Goal: Transaction & Acquisition: Purchase product/service

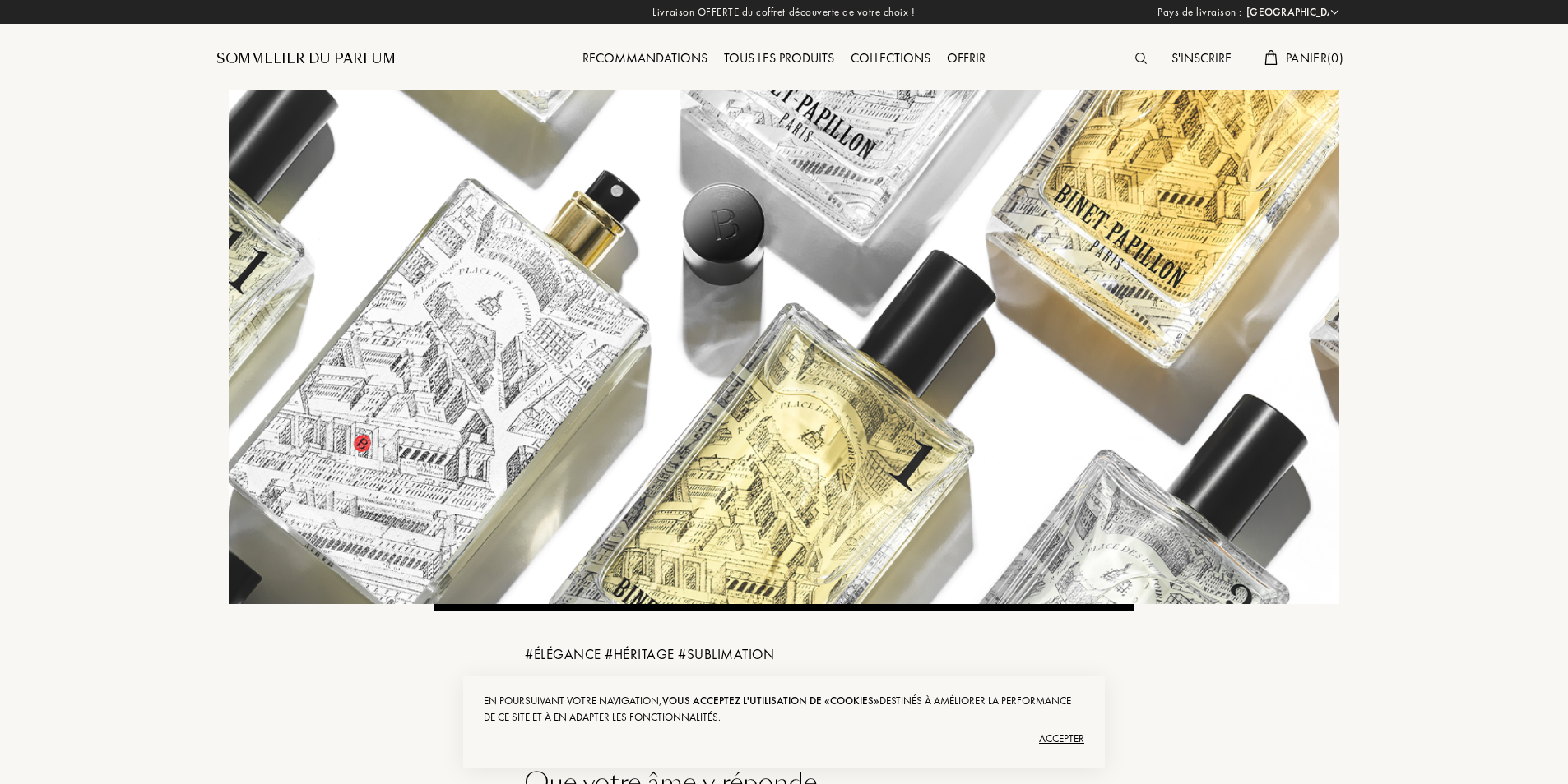
select select "FR"
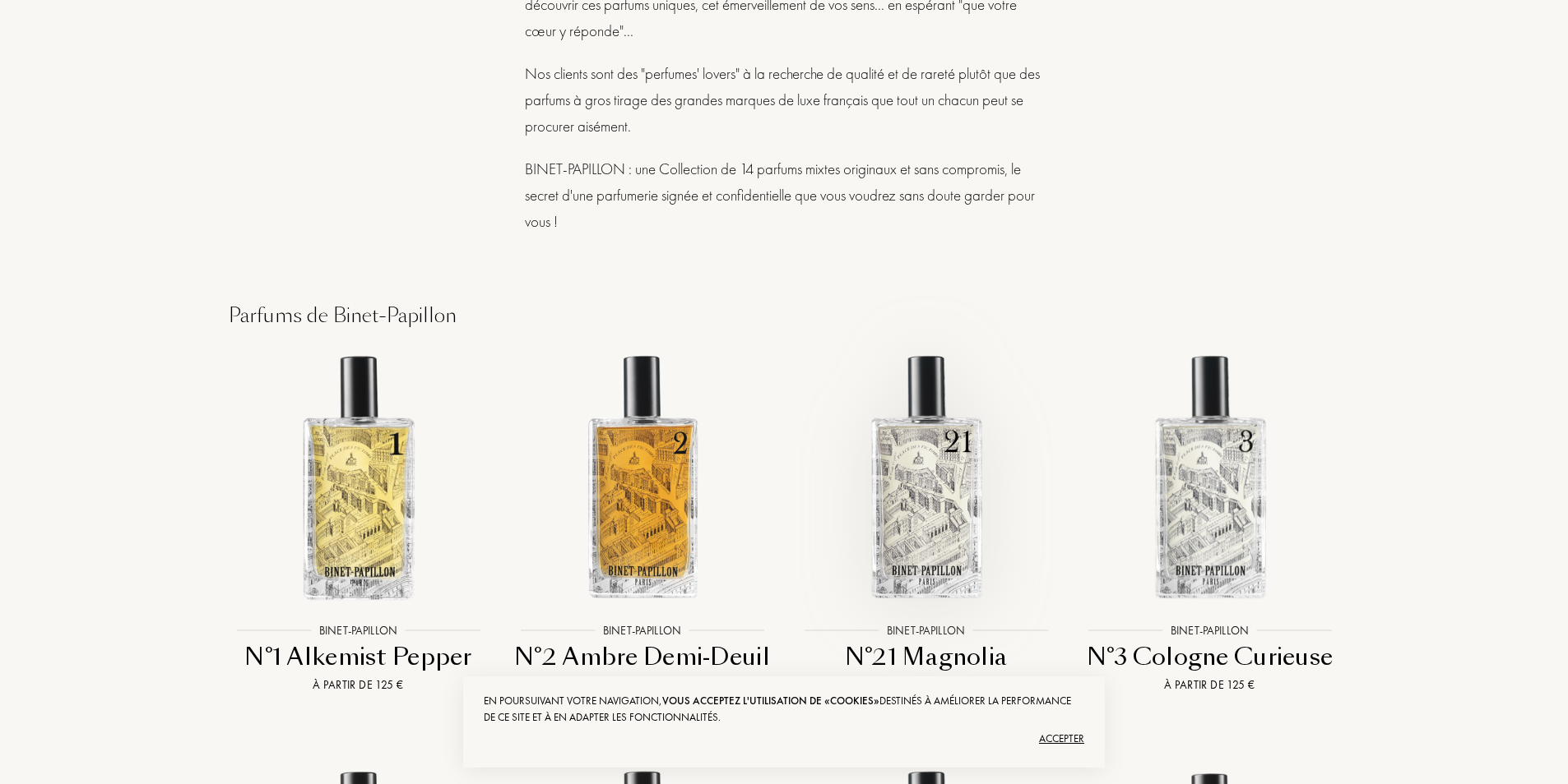
scroll to position [2384, 0]
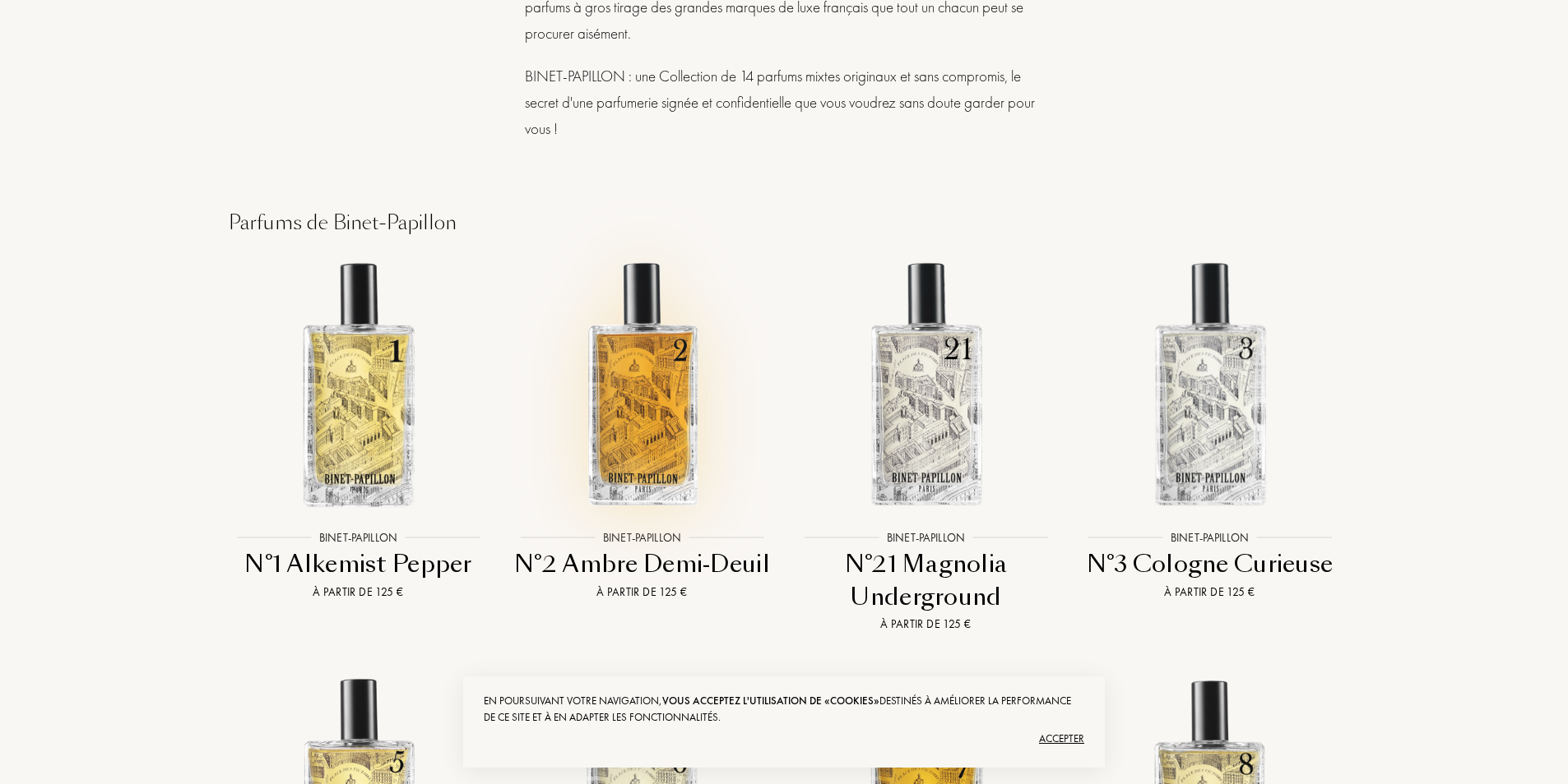
click at [665, 281] on img at bounding box center [642, 383] width 256 height 256
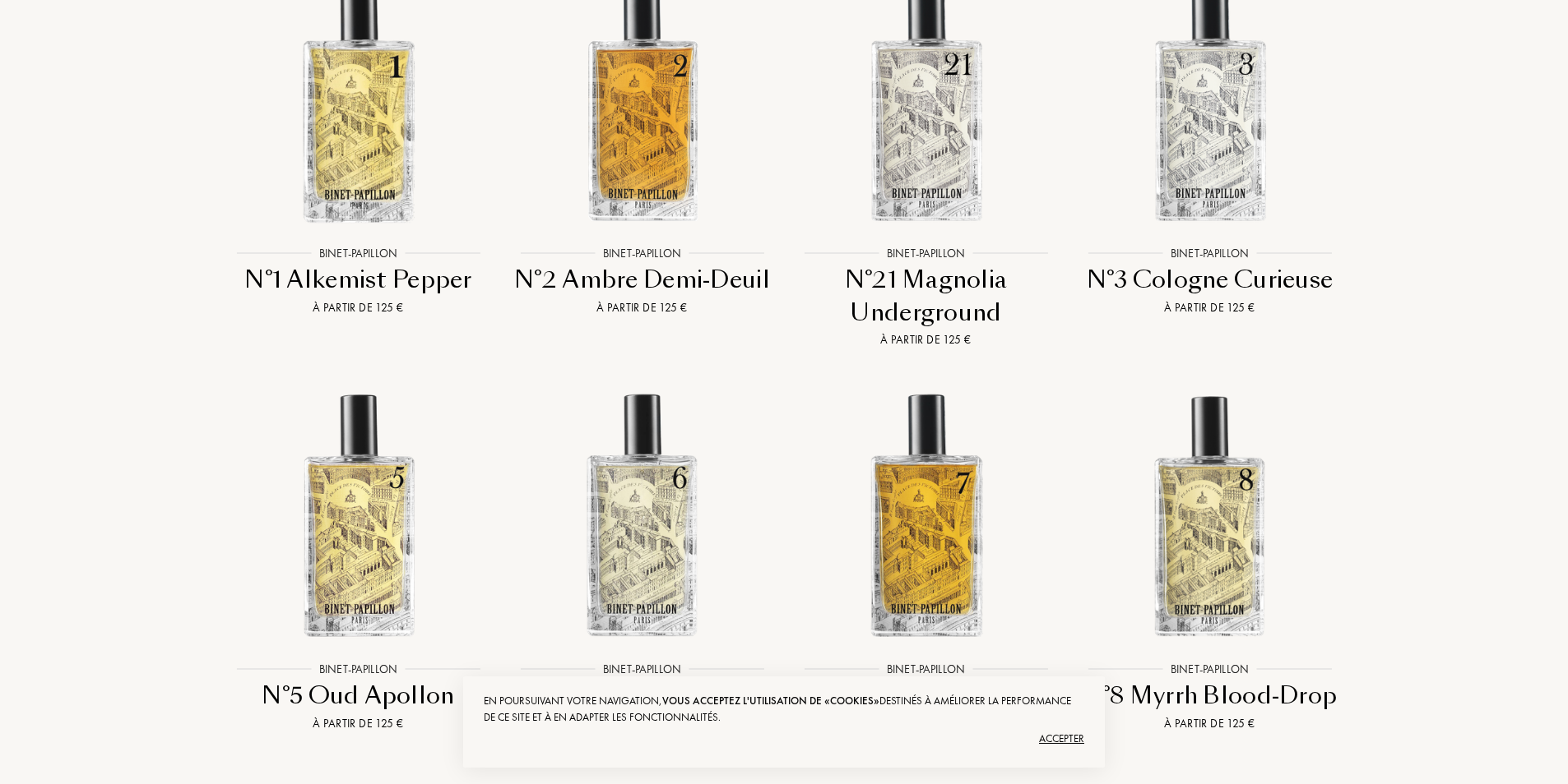
scroll to position [2713, 0]
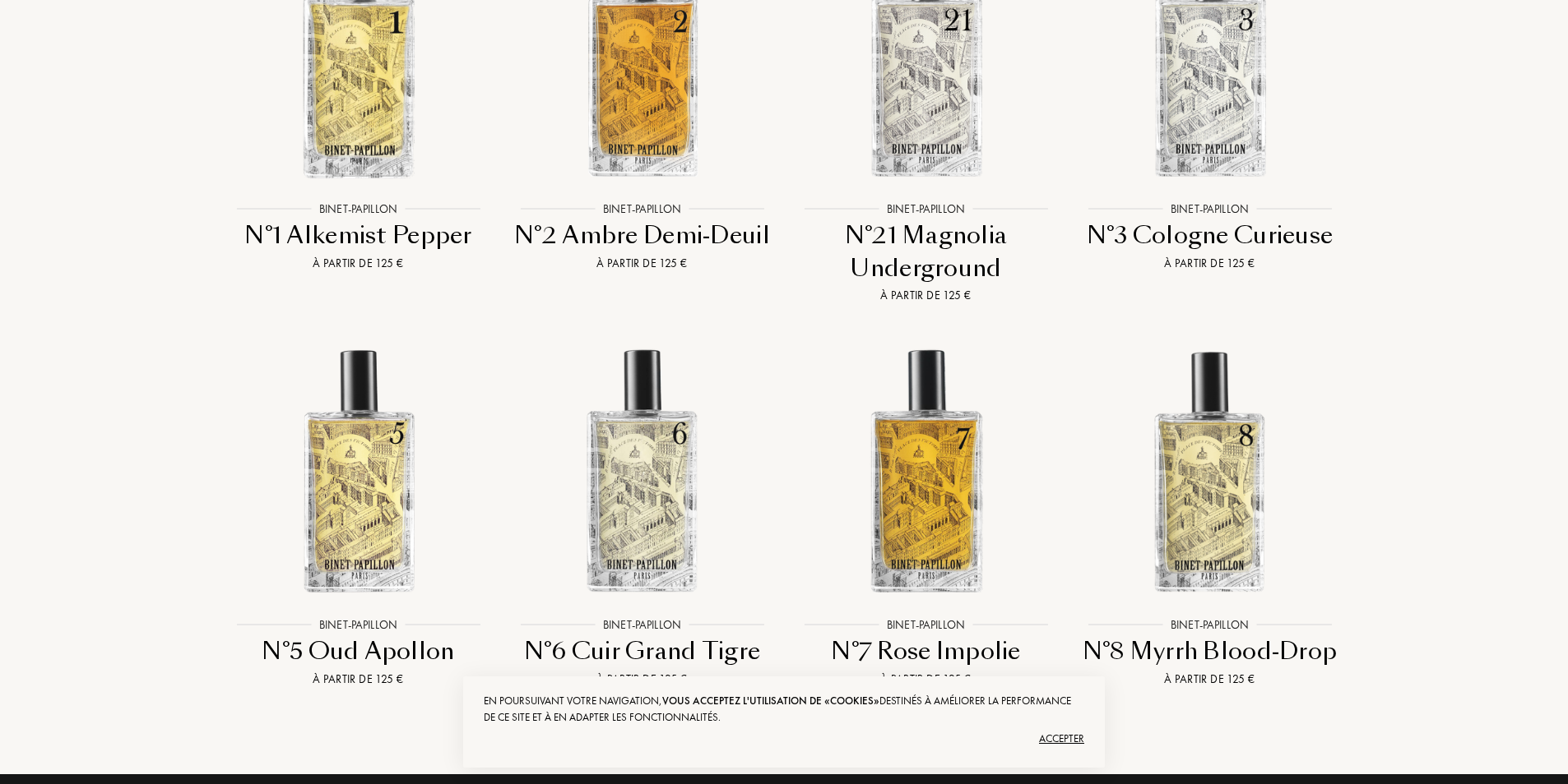
click at [1040, 737] on div "Accepter" at bounding box center [784, 739] width 601 height 26
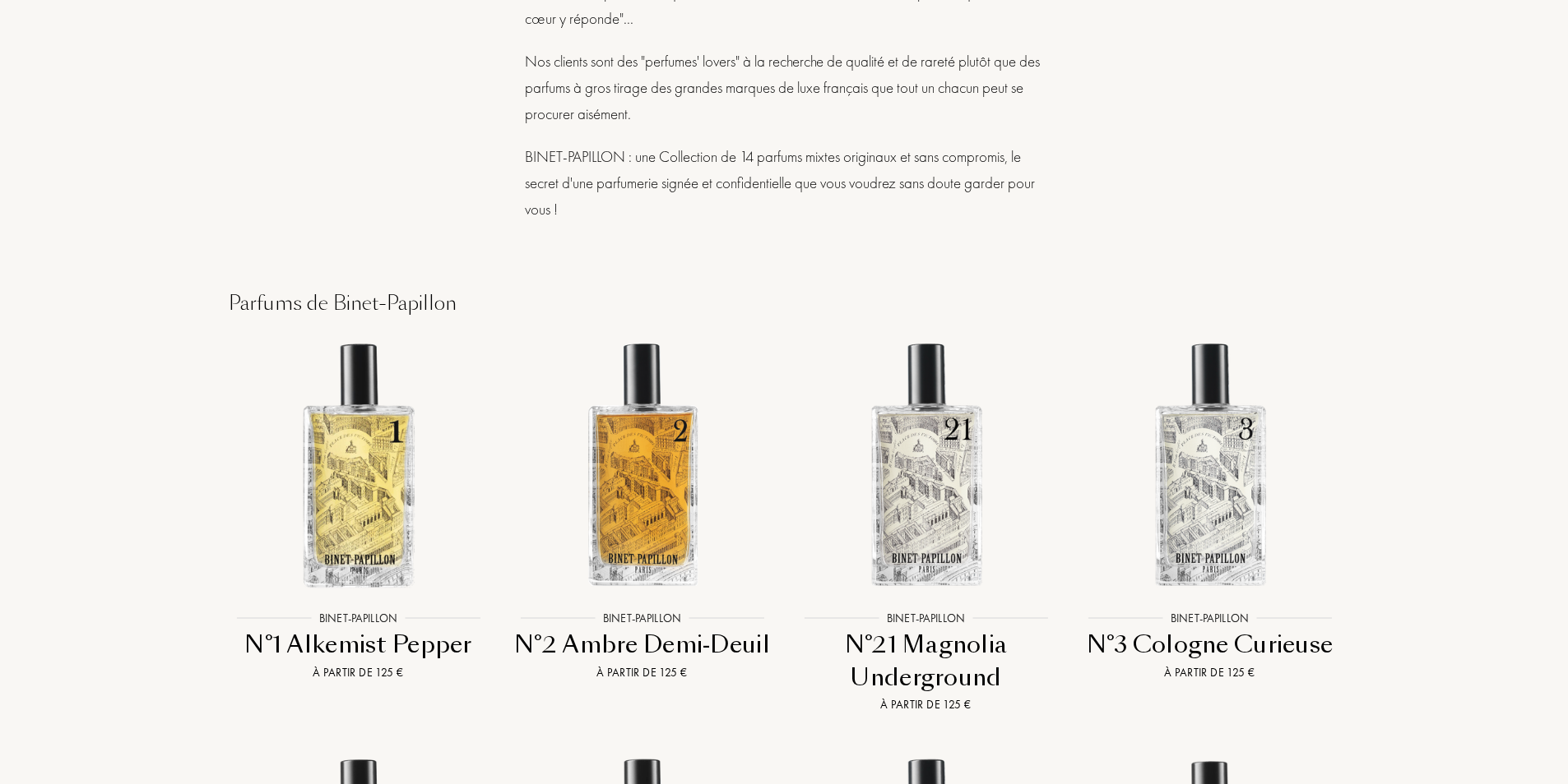
scroll to position [2302, 0]
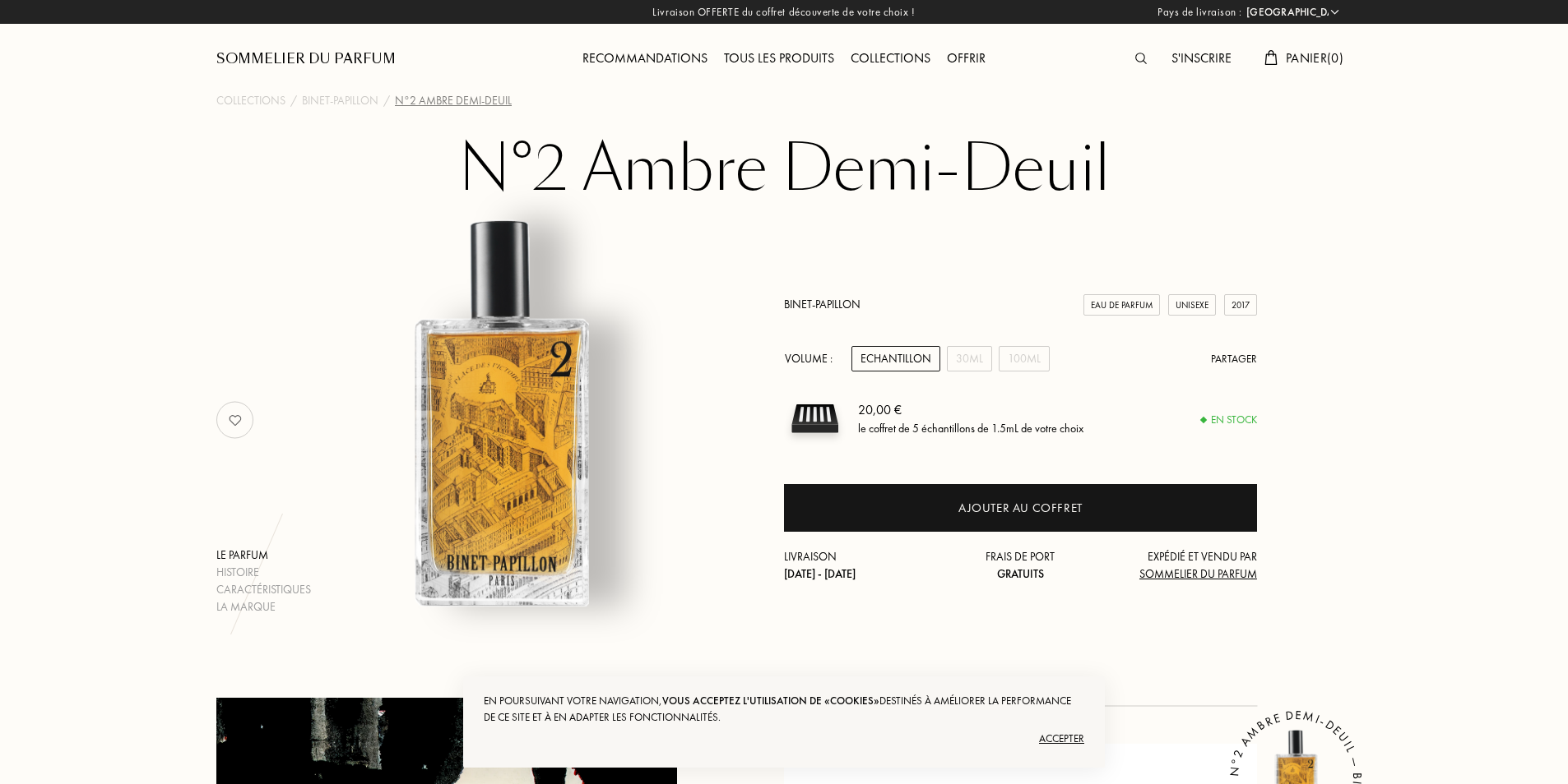
select select "FR"
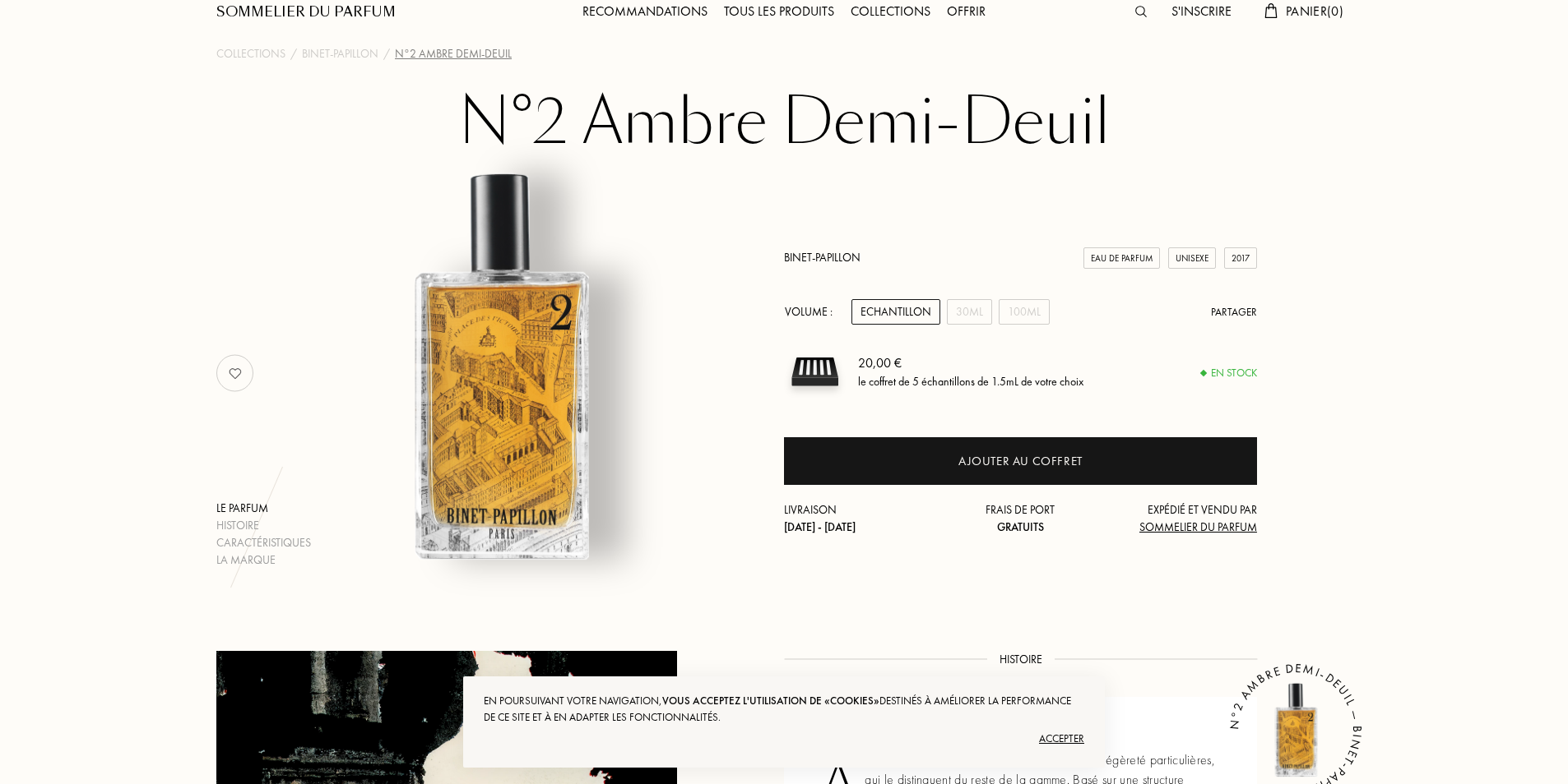
scroll to position [82, 0]
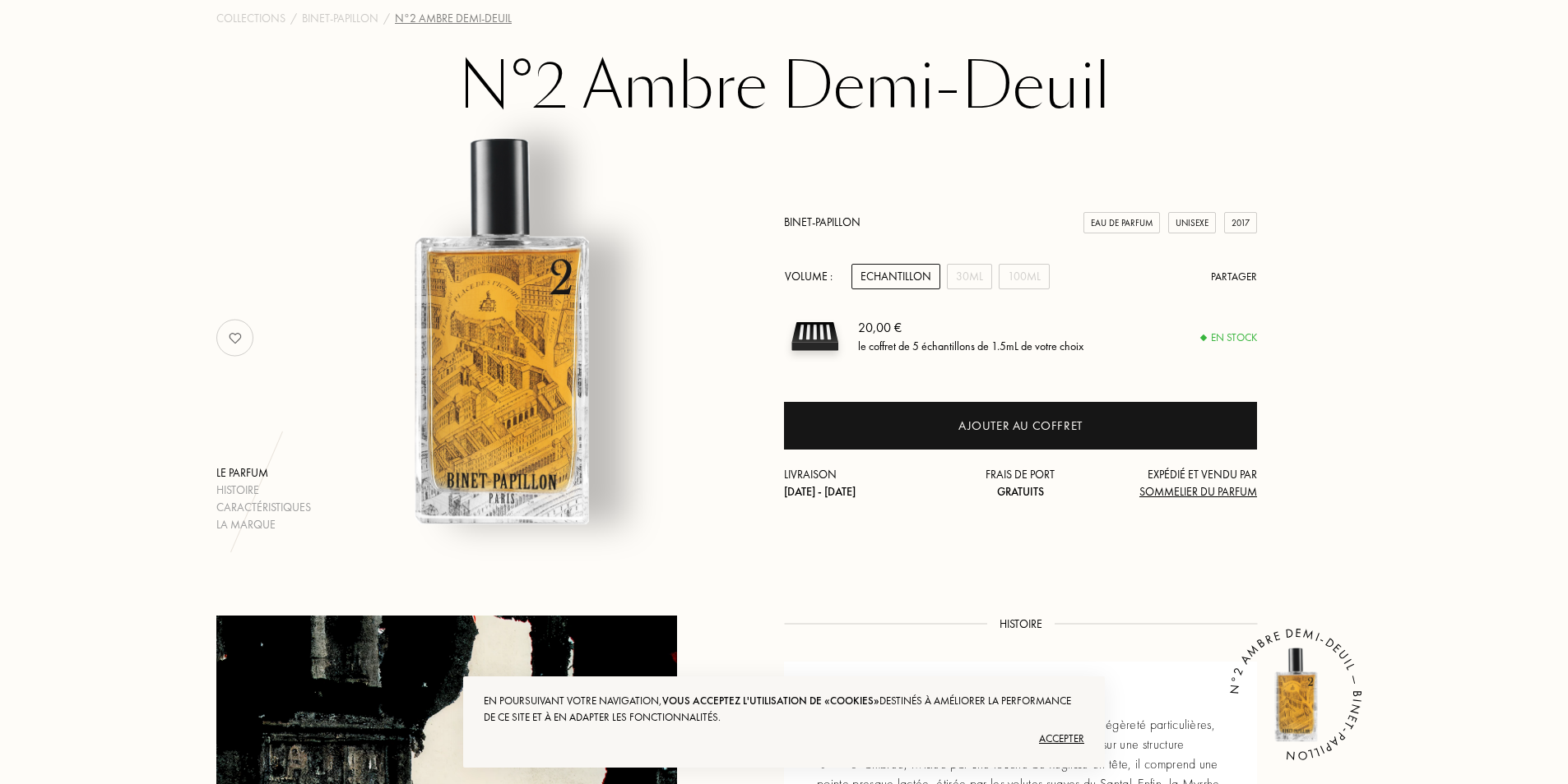
click at [905, 272] on div "Echantillon" at bounding box center [896, 276] width 89 height 26
click at [956, 271] on div "30mL" at bounding box center [969, 276] width 45 height 26
click at [898, 281] on div "Echantillon" at bounding box center [896, 276] width 89 height 26
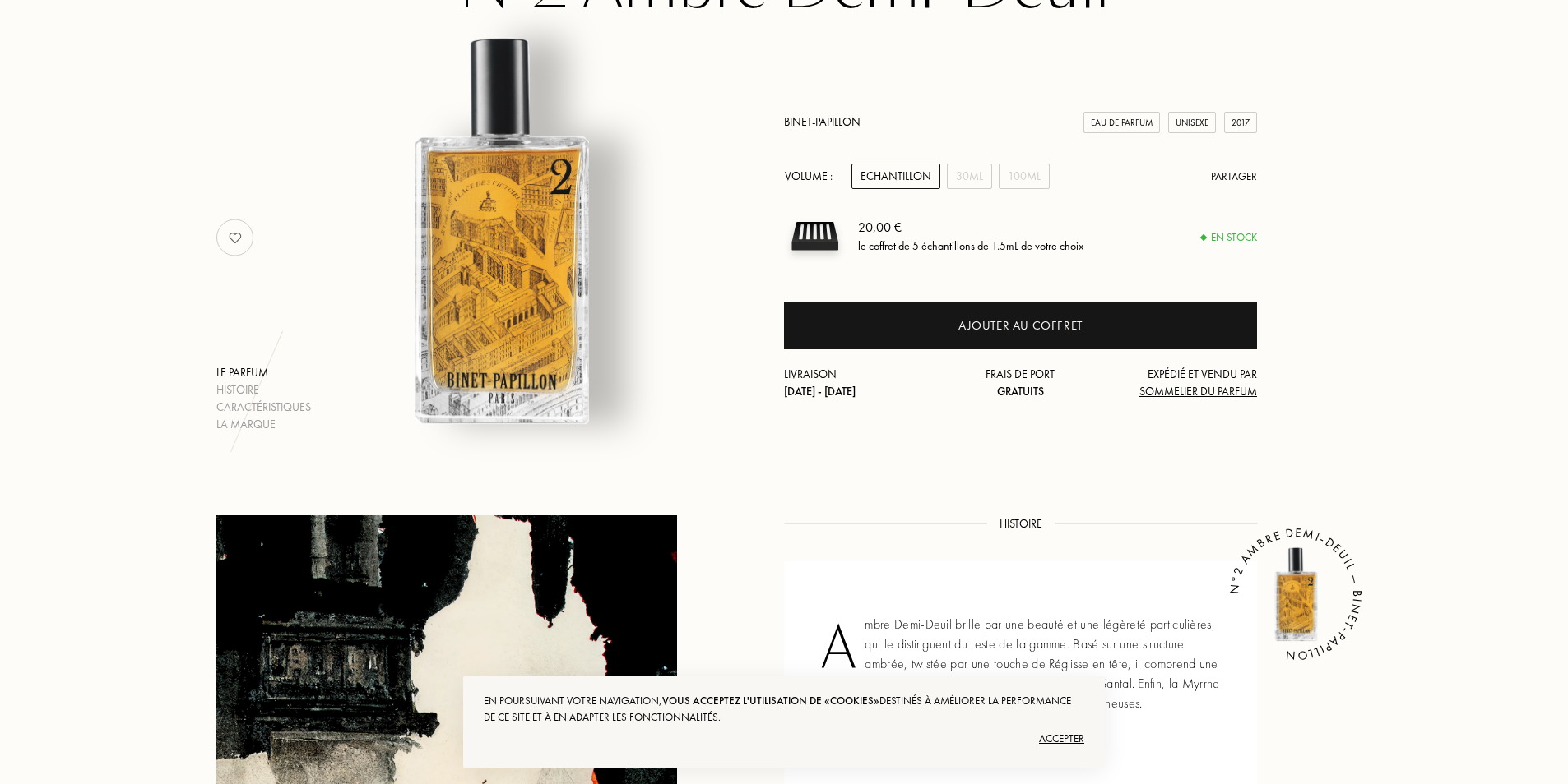
scroll to position [165, 0]
